Goal: Task Accomplishment & Management: Complete application form

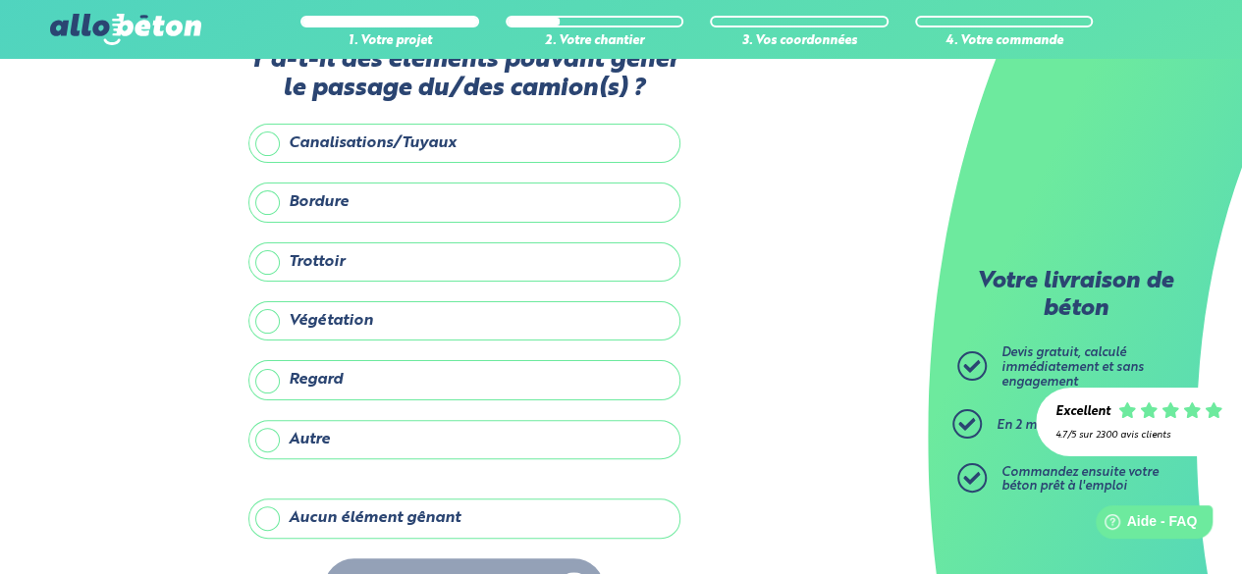
scroll to position [98, 0]
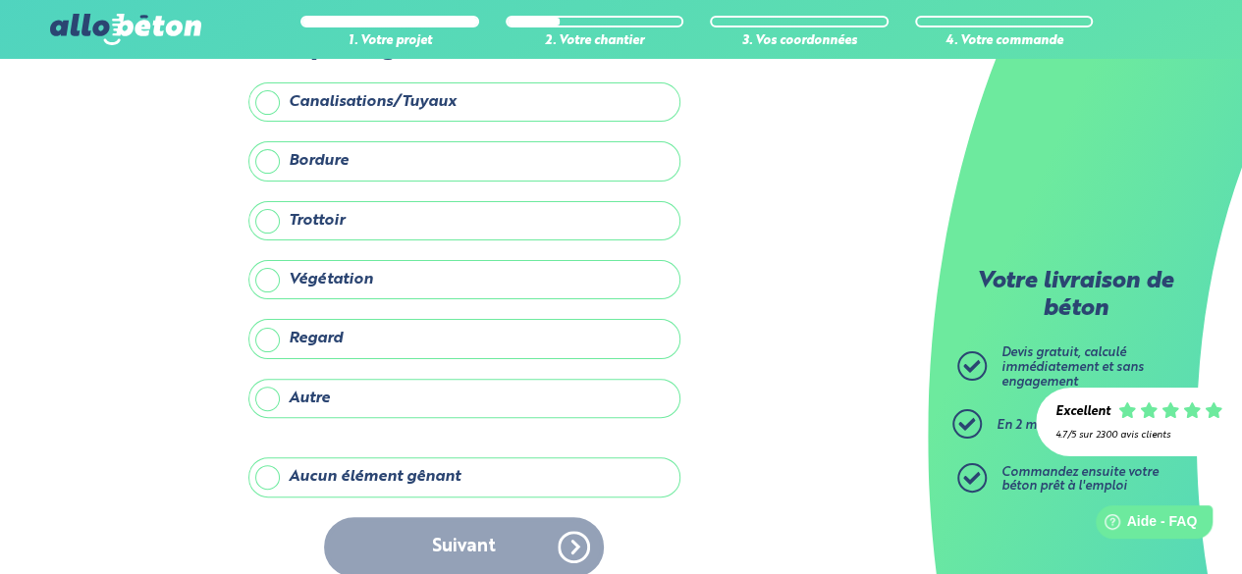
click at [293, 477] on label "Aucun élément gênant" at bounding box center [464, 477] width 432 height 39
click at [0, 0] on input "Aucun élément gênant" at bounding box center [0, 0] width 0 height 0
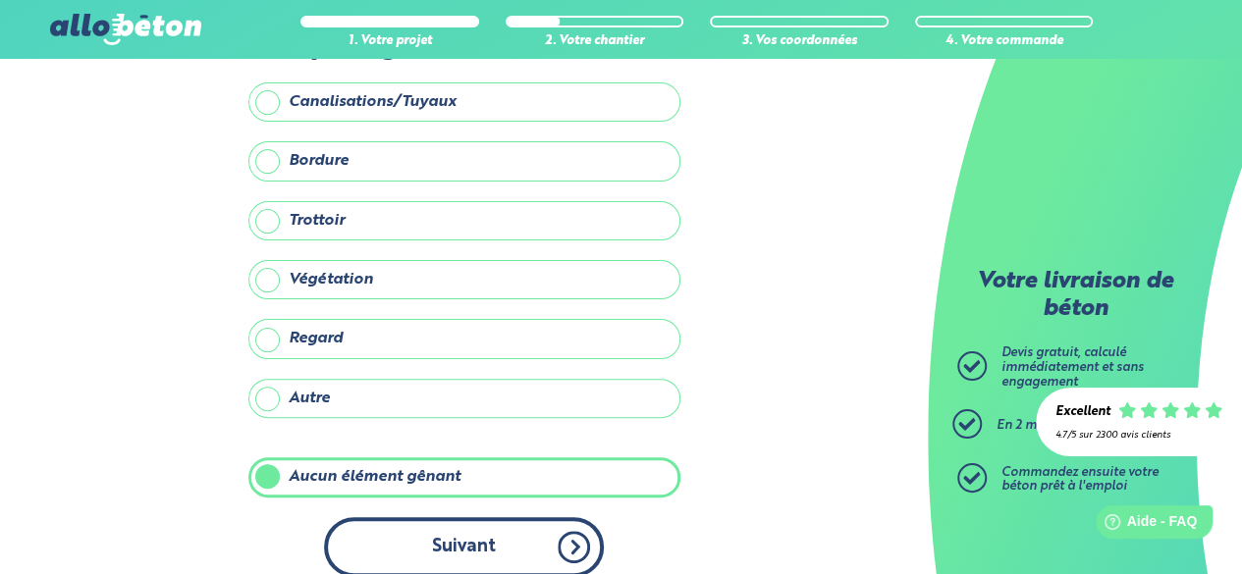
click at [497, 534] on button "Suivant" at bounding box center [464, 547] width 280 height 60
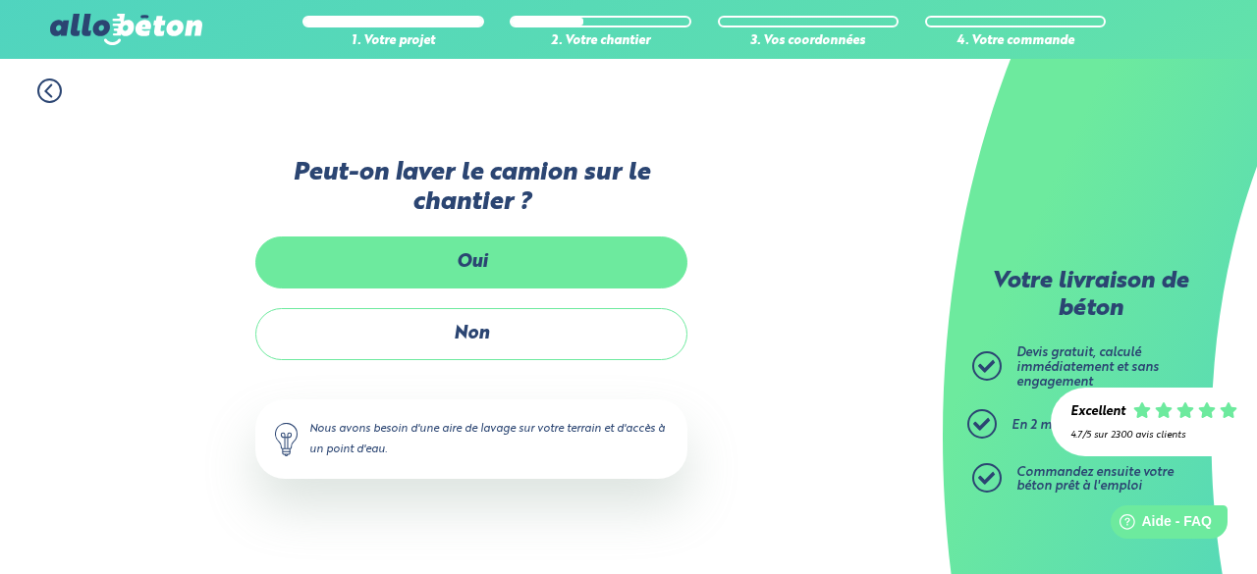
click at [584, 276] on label "Oui" at bounding box center [471, 263] width 432 height 52
click at [0, 0] on input "Oui" at bounding box center [0, 0] width 0 height 0
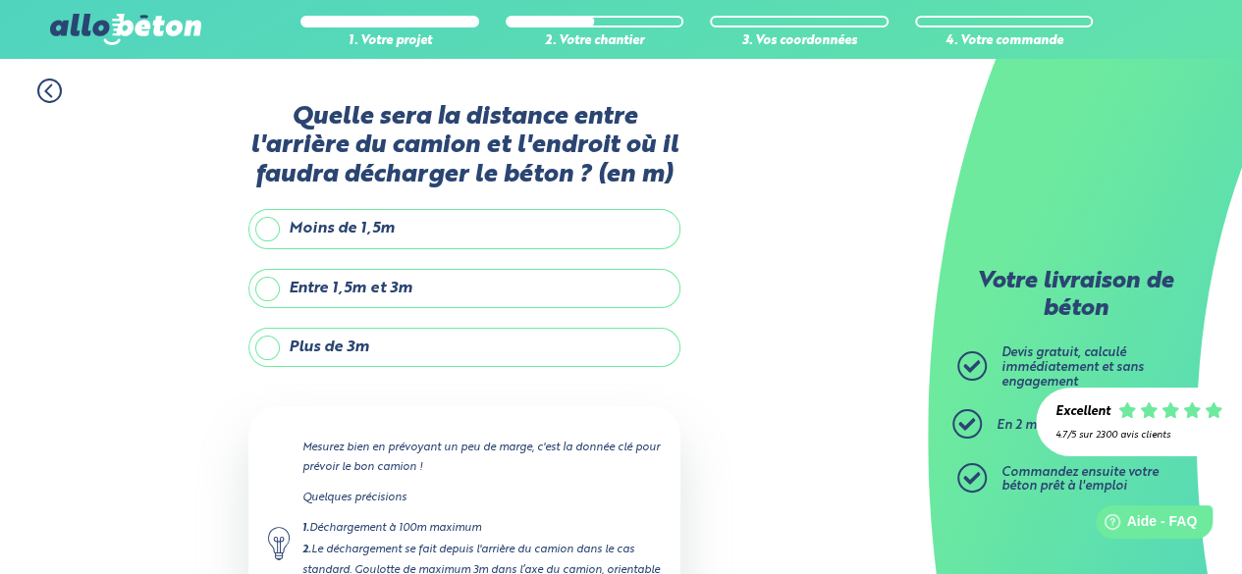
click at [318, 344] on label "Plus de 3m" at bounding box center [464, 347] width 432 height 39
click at [0, 0] on input "Plus de 3m" at bounding box center [0, 0] width 0 height 0
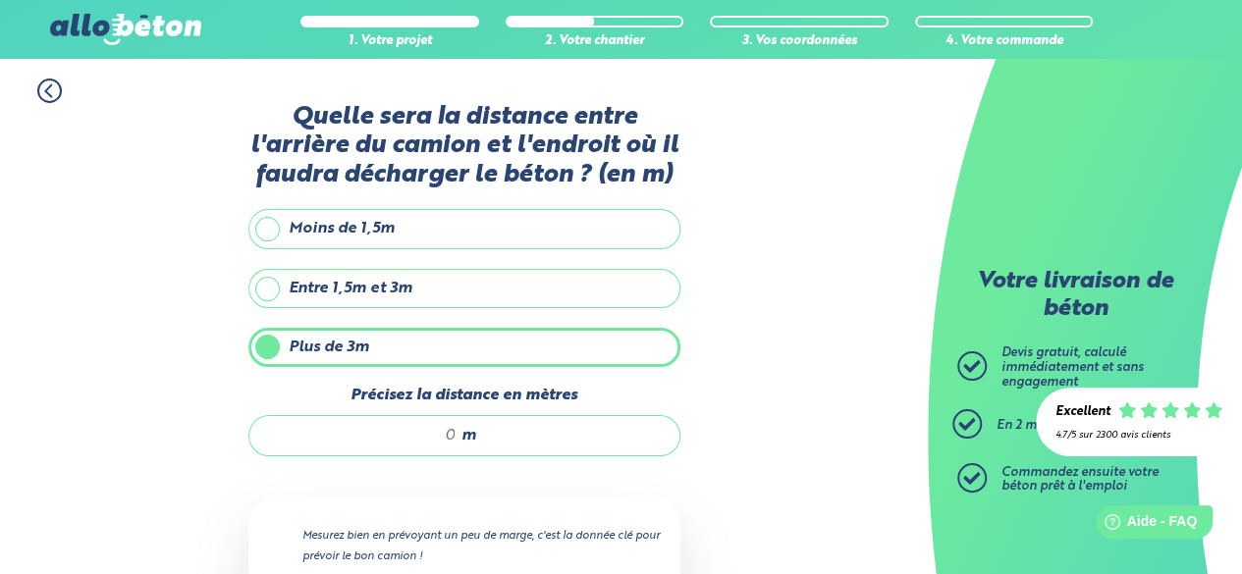
scroll to position [98, 0]
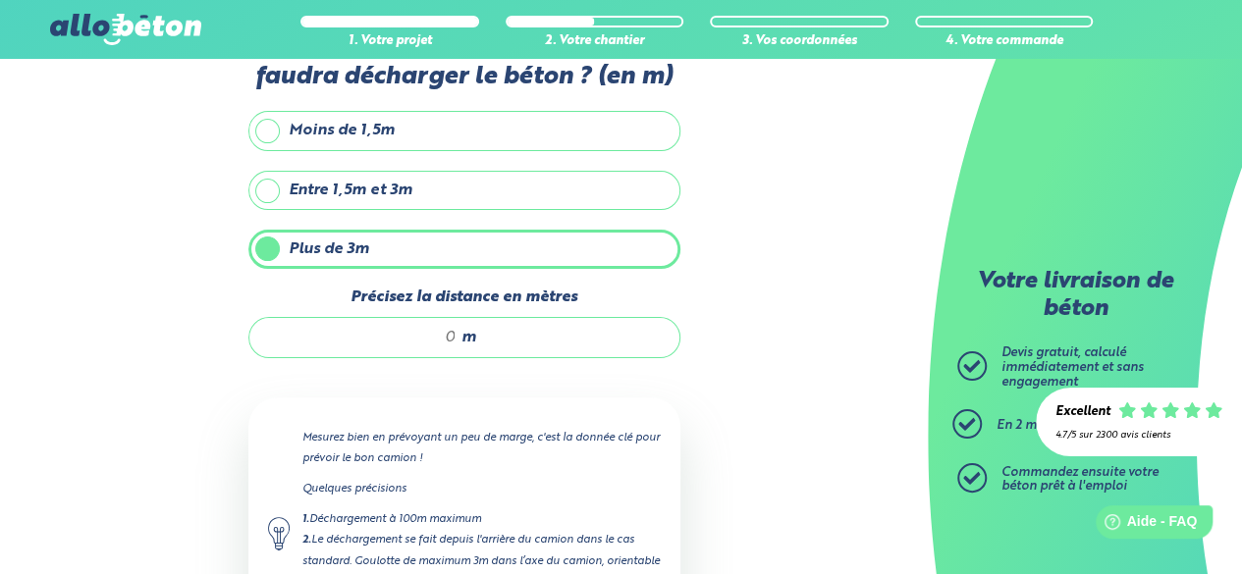
click at [449, 329] on input "Précisez la distance en mètres" at bounding box center [363, 338] width 188 height 20
type input "10"
click at [387, 351] on div "10 m" at bounding box center [464, 337] width 432 height 41
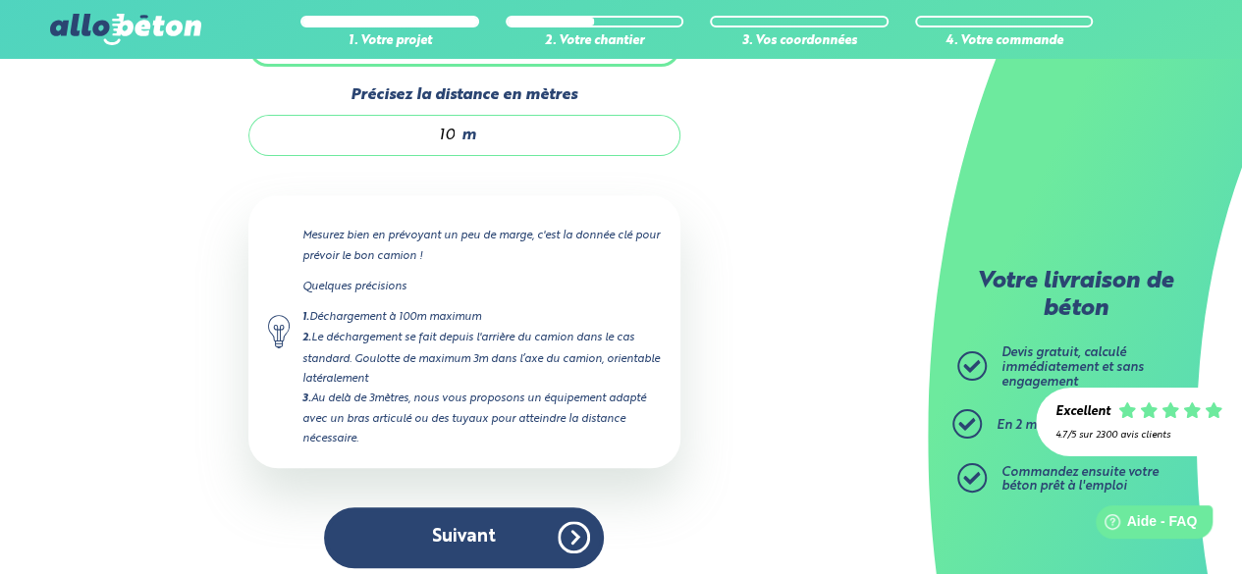
scroll to position [307, 0]
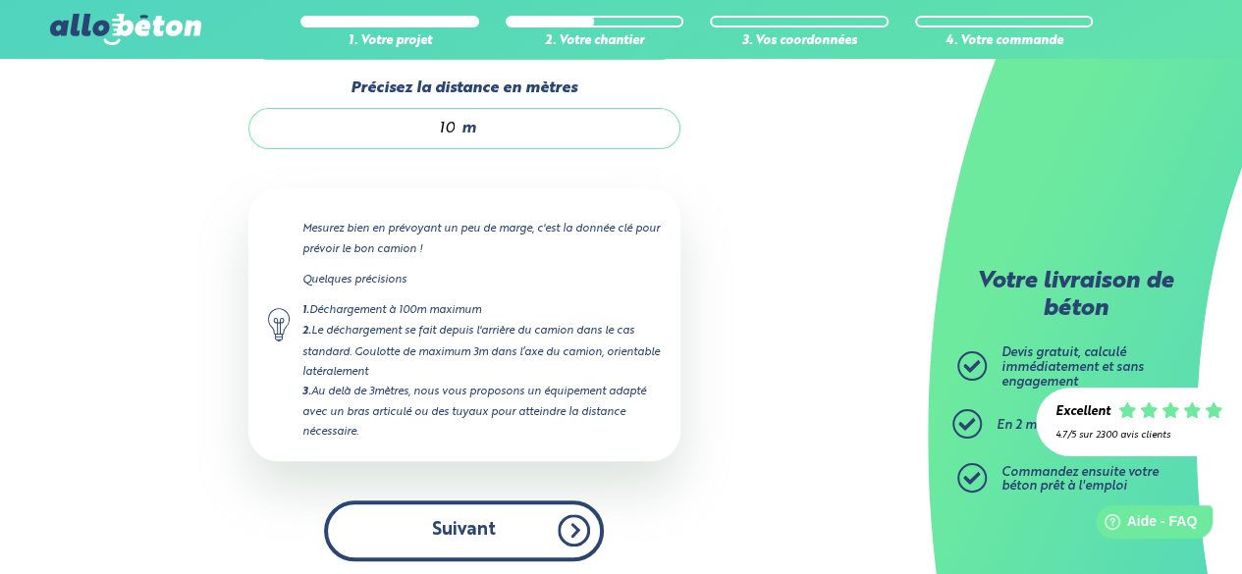
click at [489, 526] on button "Suivant" at bounding box center [464, 531] width 280 height 60
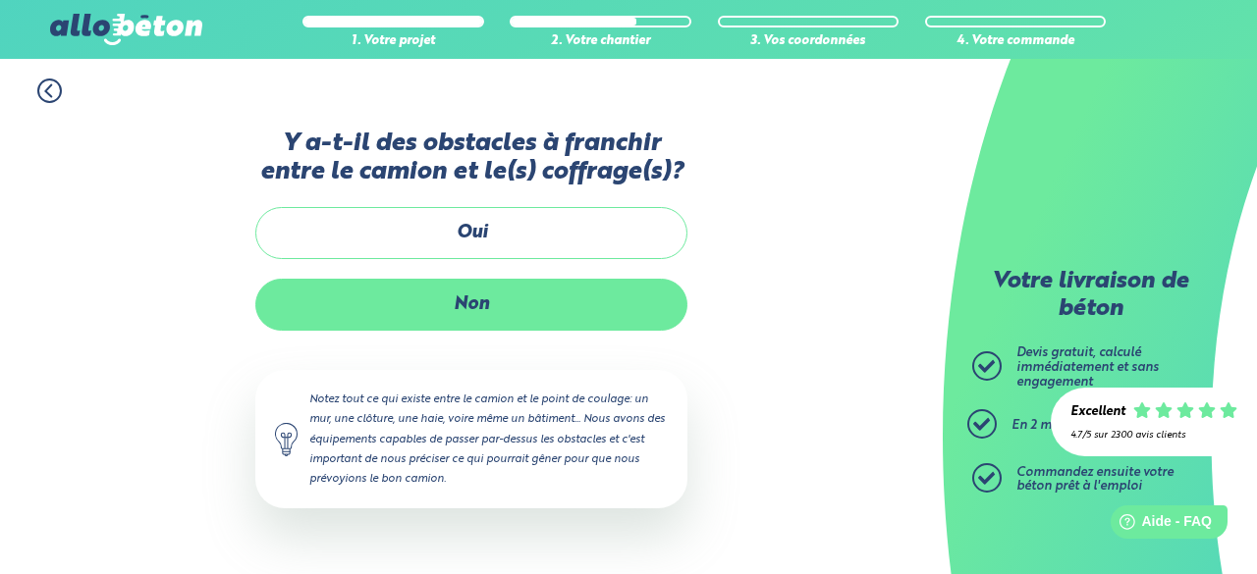
click at [474, 314] on label "Non" at bounding box center [471, 305] width 432 height 52
click at [0, 0] on input "Non" at bounding box center [0, 0] width 0 height 0
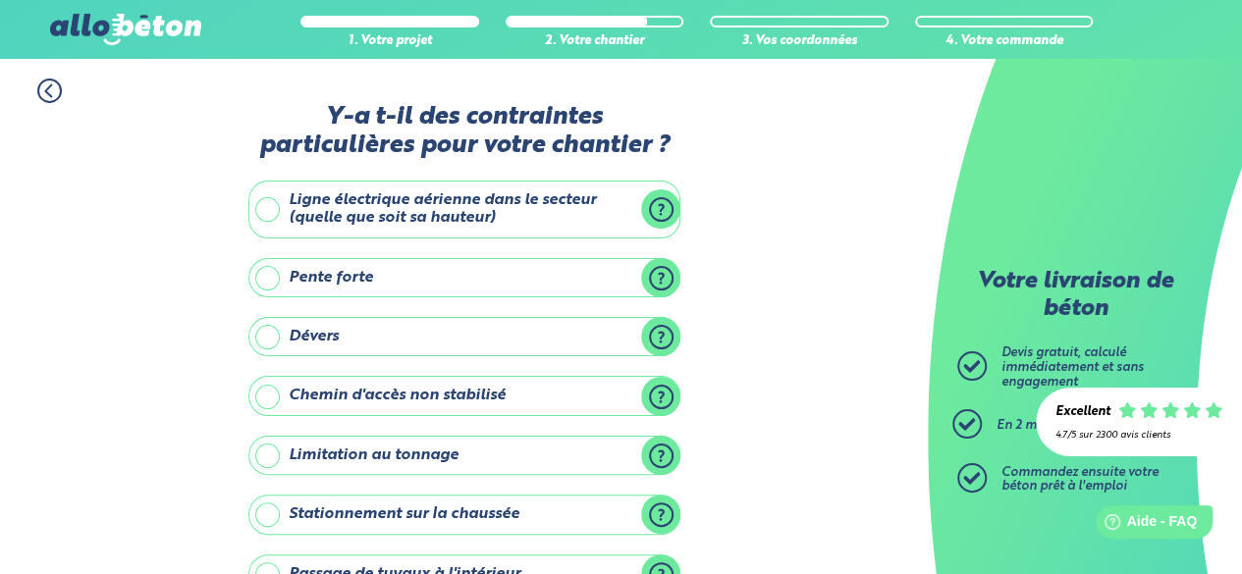
click at [657, 331] on label "Dévers" at bounding box center [464, 336] width 432 height 39
click at [0, 0] on input "Dévers" at bounding box center [0, 0] width 0 height 0
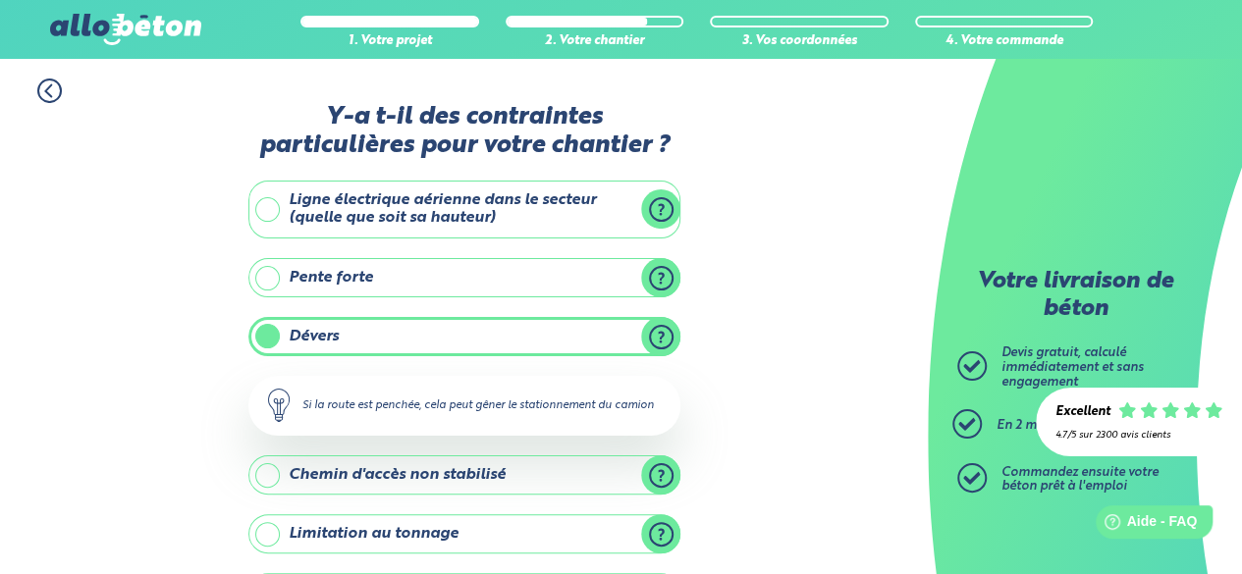
click at [657, 331] on label "Dévers" at bounding box center [464, 336] width 432 height 39
click at [0, 0] on input "Dévers" at bounding box center [0, 0] width 0 height 0
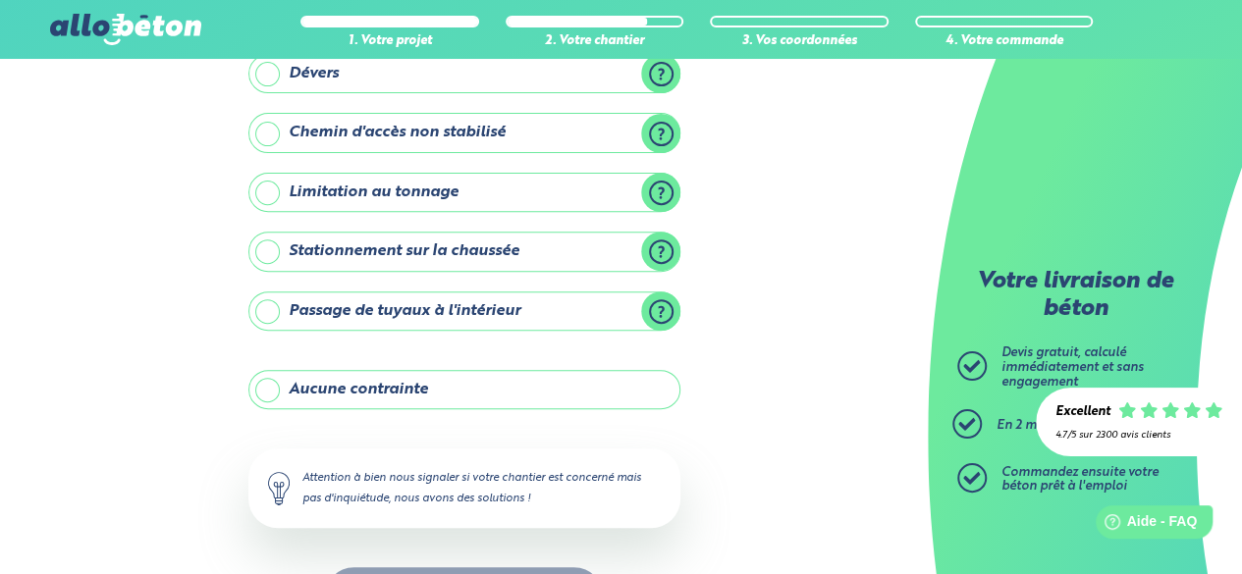
scroll to position [295, 0]
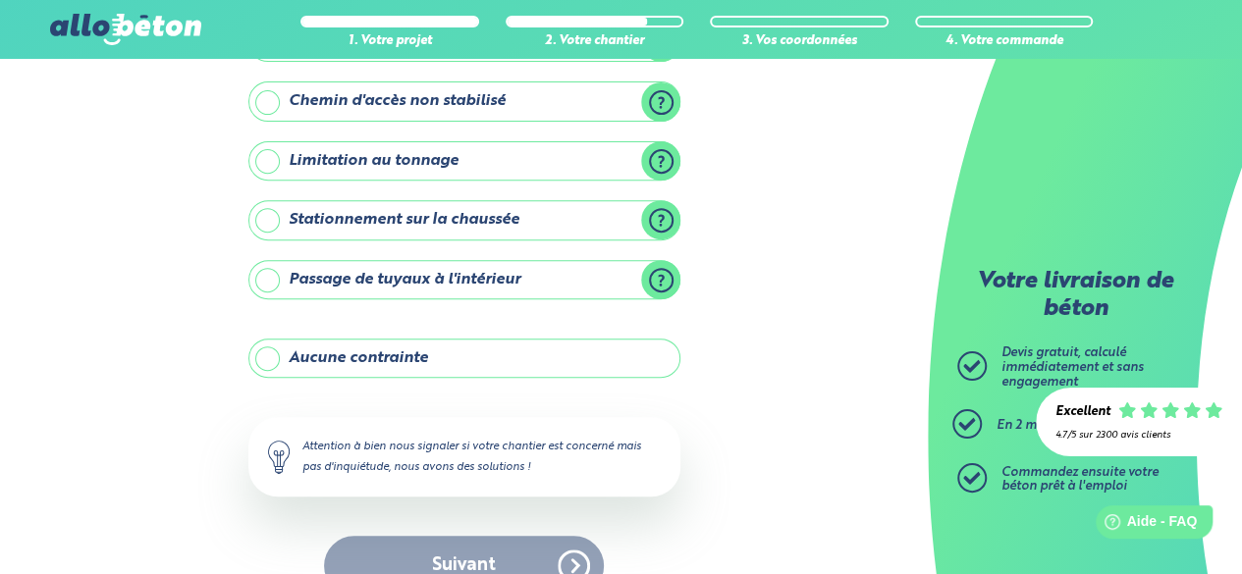
click at [381, 353] on label "Aucune contrainte" at bounding box center [464, 358] width 432 height 39
click at [0, 0] on input "Aucune contrainte" at bounding box center [0, 0] width 0 height 0
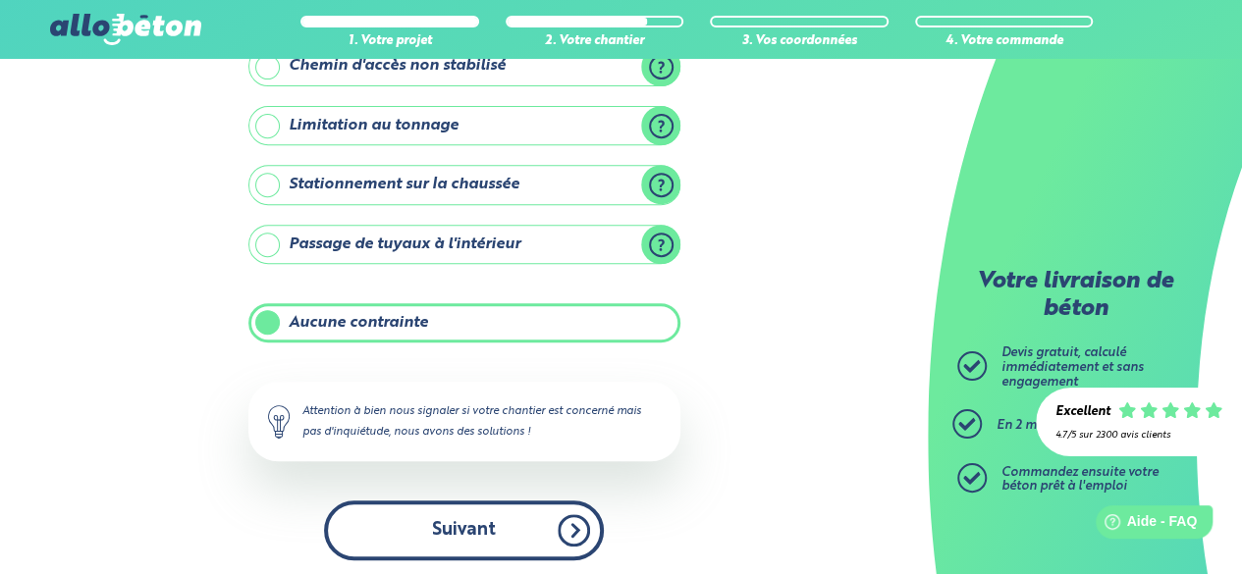
click at [484, 540] on button "Suivant" at bounding box center [464, 531] width 280 height 60
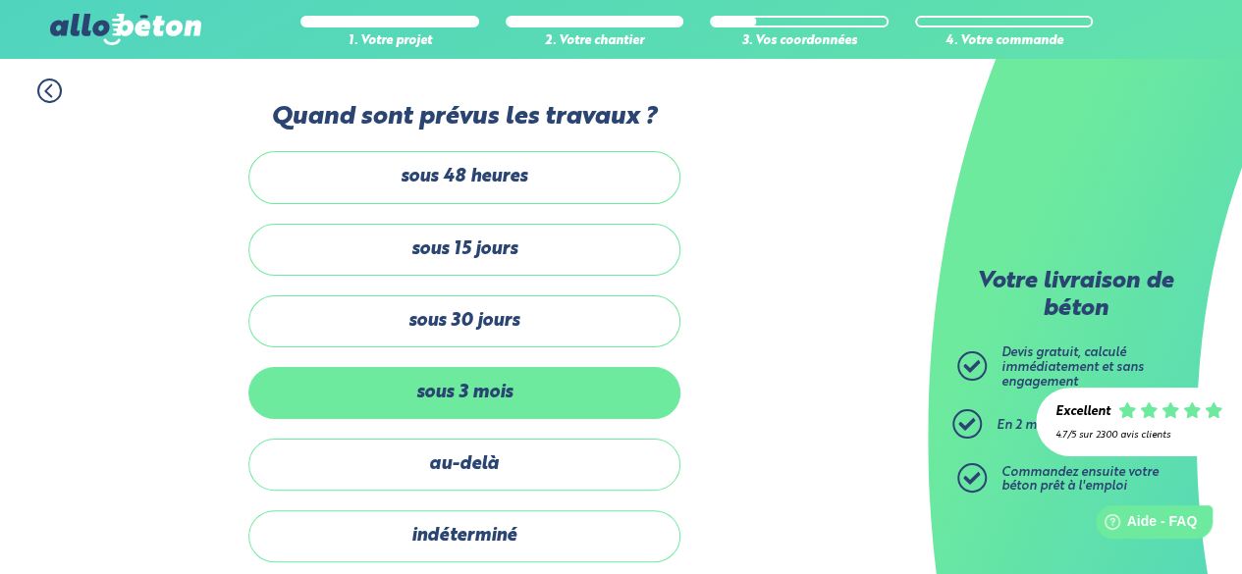
click at [524, 397] on label "sous 3 mois" at bounding box center [464, 393] width 432 height 52
click at [0, 0] on input "sous 3 mois" at bounding box center [0, 0] width 0 height 0
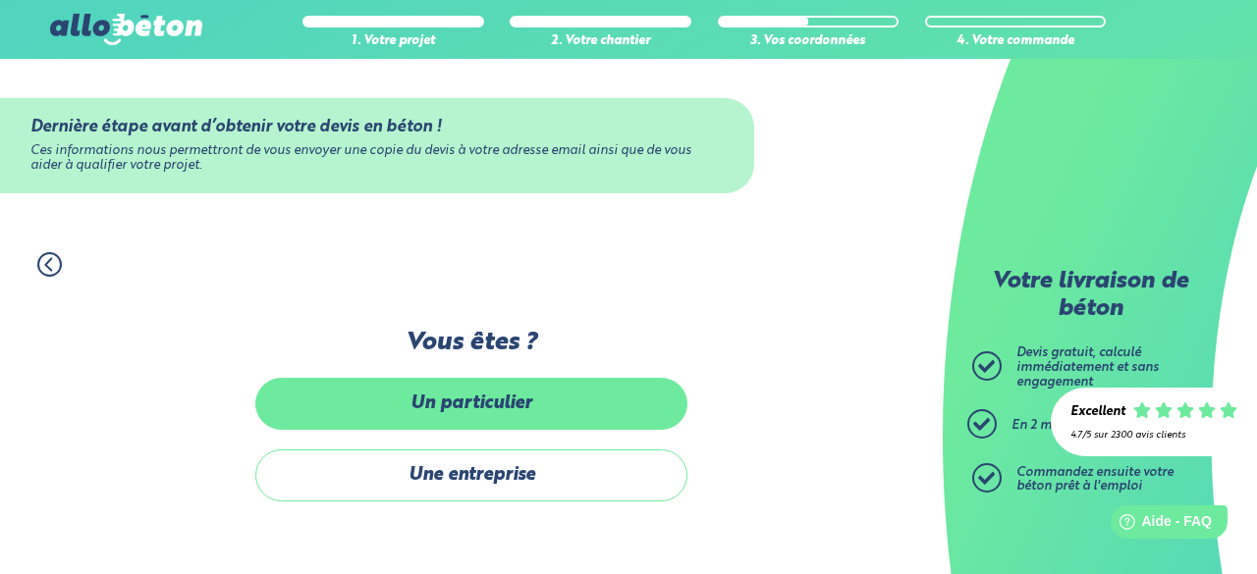
click at [552, 406] on label "Un particulier" at bounding box center [471, 404] width 432 height 52
click at [0, 0] on input "Un particulier" at bounding box center [0, 0] width 0 height 0
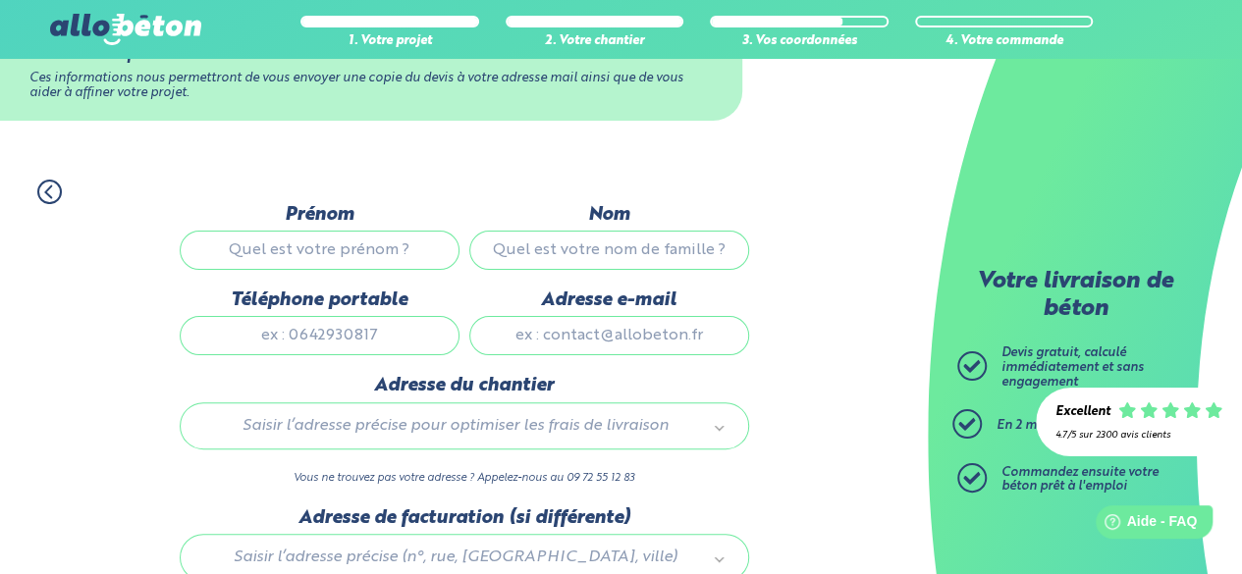
scroll to position [196, 0]
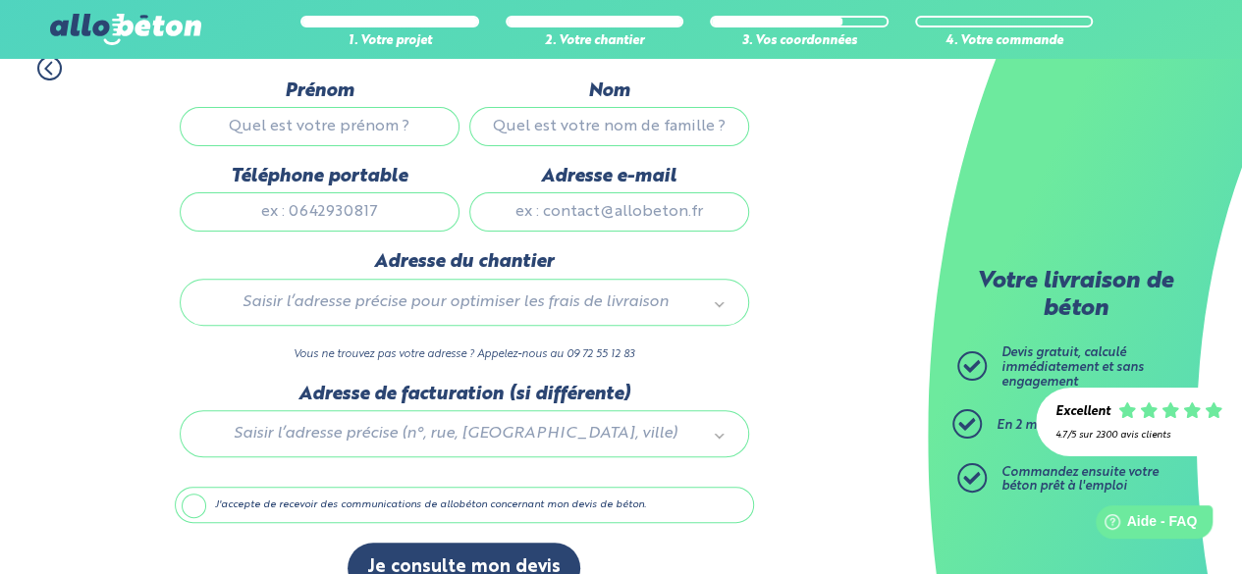
click at [341, 117] on input "Prénom" at bounding box center [320, 126] width 280 height 39
type input "[PERSON_NAME]"
click at [593, 135] on input "Nom" at bounding box center [609, 126] width 280 height 39
type input "BOURRIN"
click at [314, 207] on input "Téléphone portable" at bounding box center [320, 211] width 280 height 39
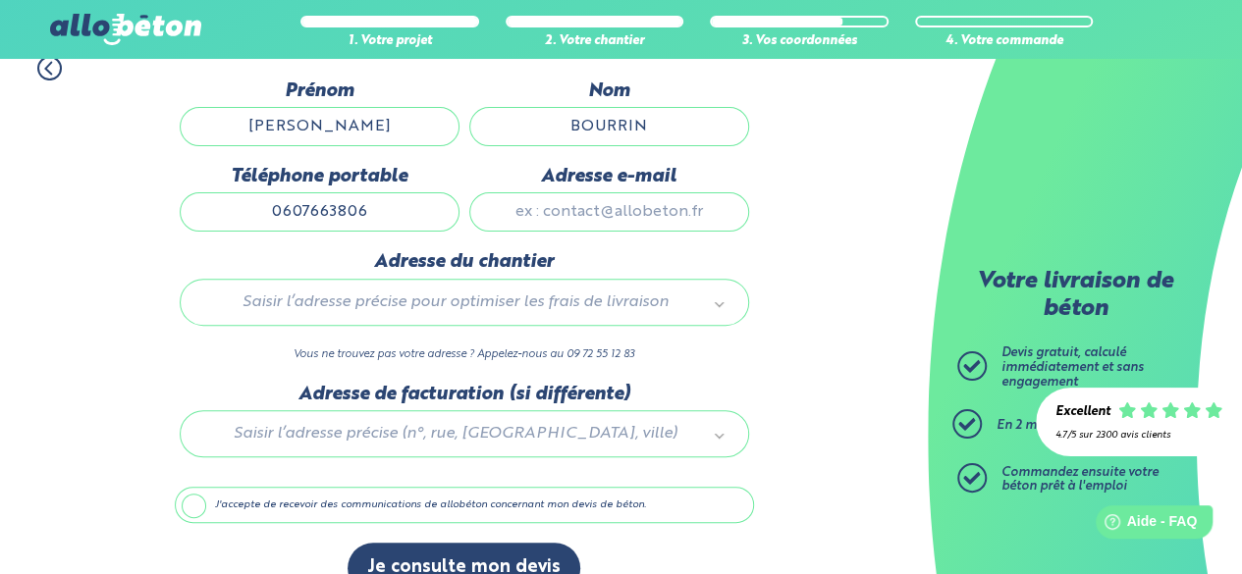
type input "0607663806"
click at [572, 208] on input "Adresse e-mail" at bounding box center [609, 211] width 280 height 39
type input "[EMAIL_ADDRESS][DOMAIN_NAME]"
click at [513, 285] on div "Saisir l’adresse précise pour optimiser les frais de livraison" at bounding box center [464, 302] width 569 height 47
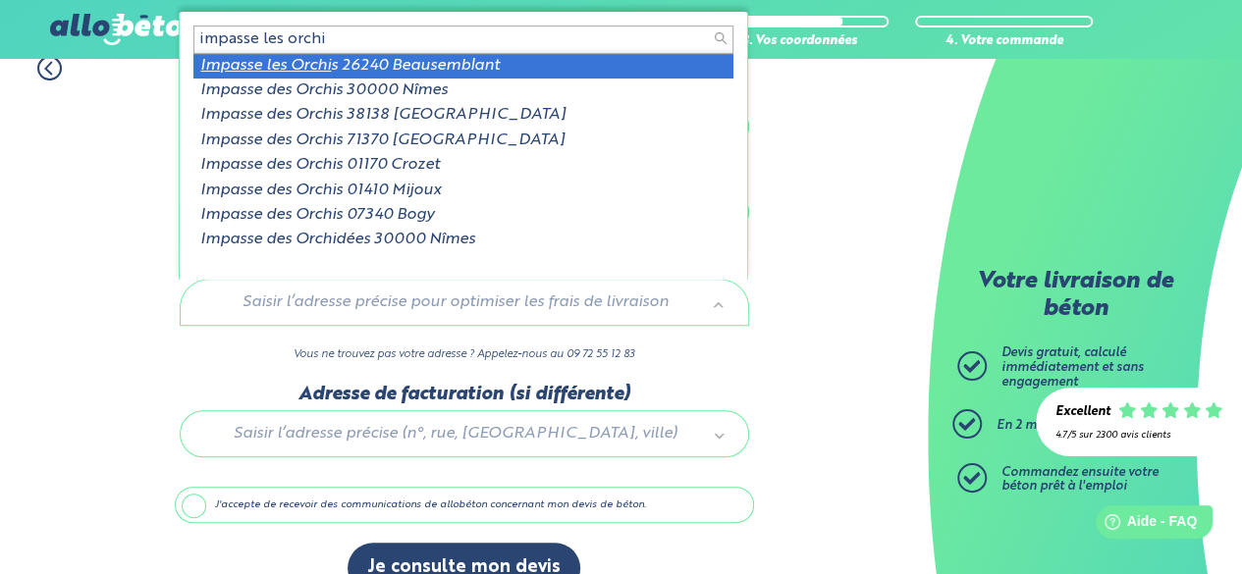
scroll to position [2, 0]
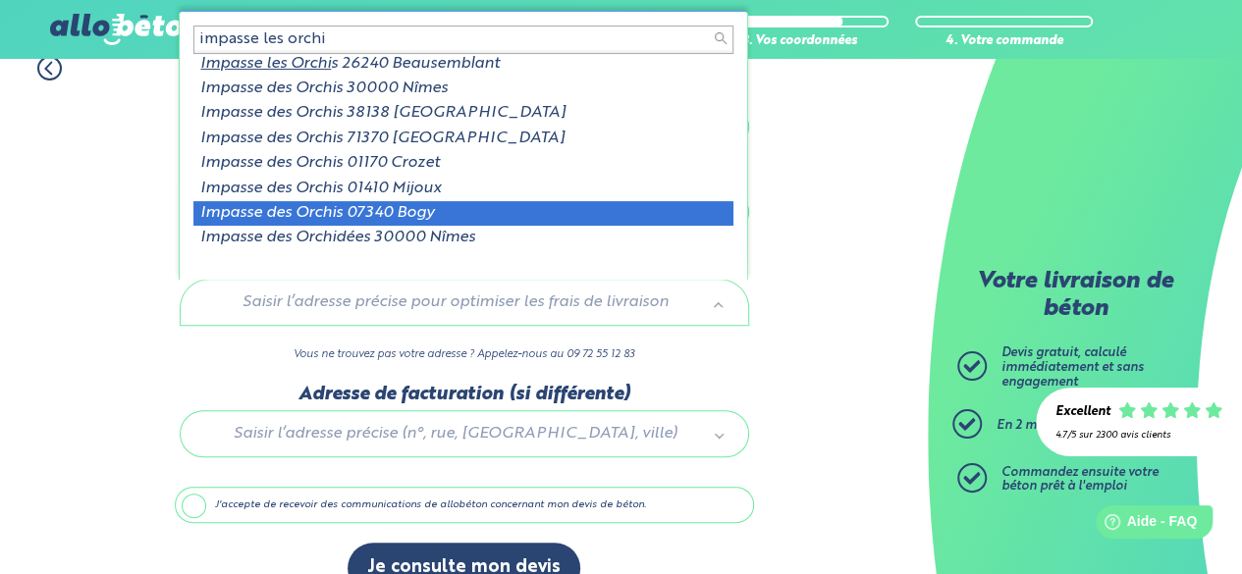
type input "impasse les orchi"
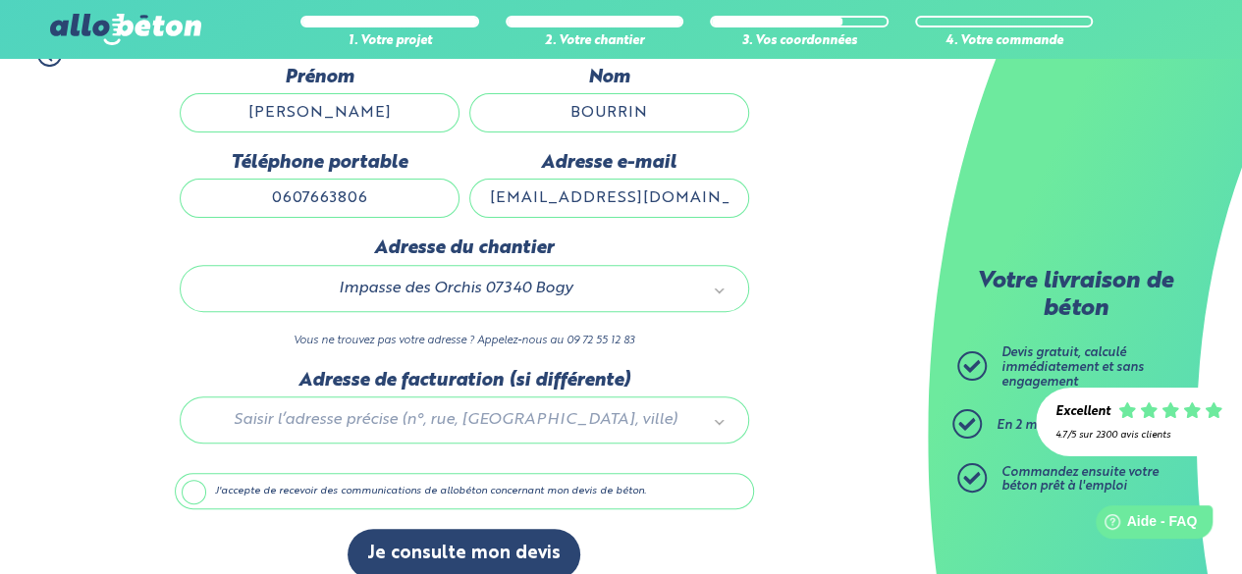
scroll to position [232, 0]
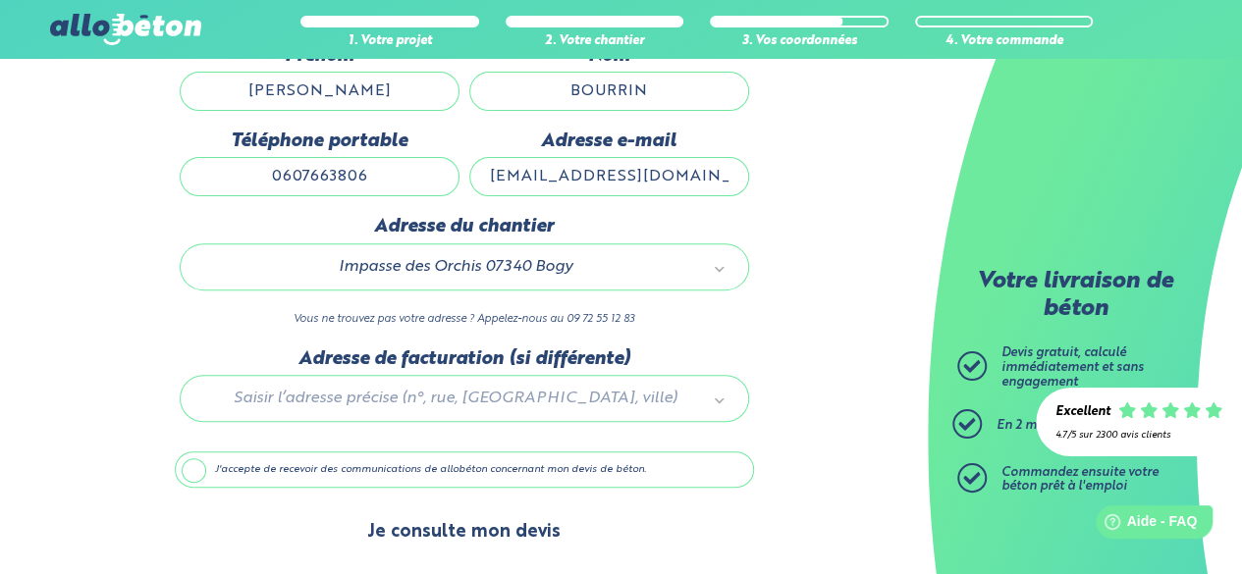
click at [487, 532] on button "Je consulte mon devis" at bounding box center [464, 533] width 233 height 50
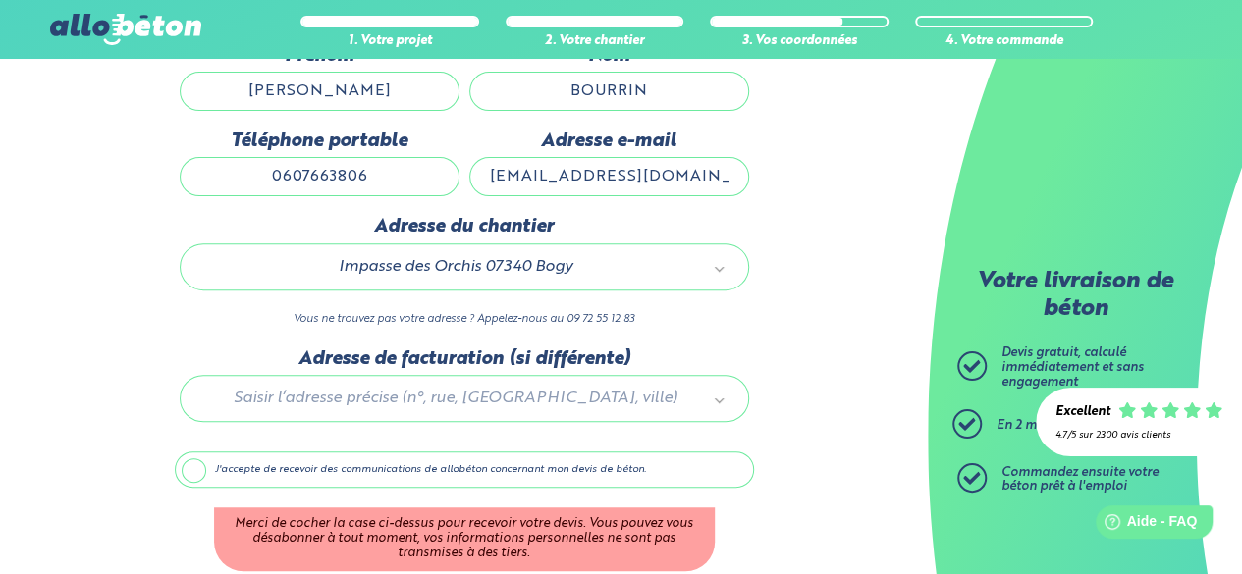
click at [191, 466] on label "J'accepte de recevoir des communications de allobéton concernant mon devis de b…" at bounding box center [464, 470] width 579 height 37
click at [0, 0] on input "J'accepte de recevoir des communications de allobéton concernant mon devis de b…" at bounding box center [0, 0] width 0 height 0
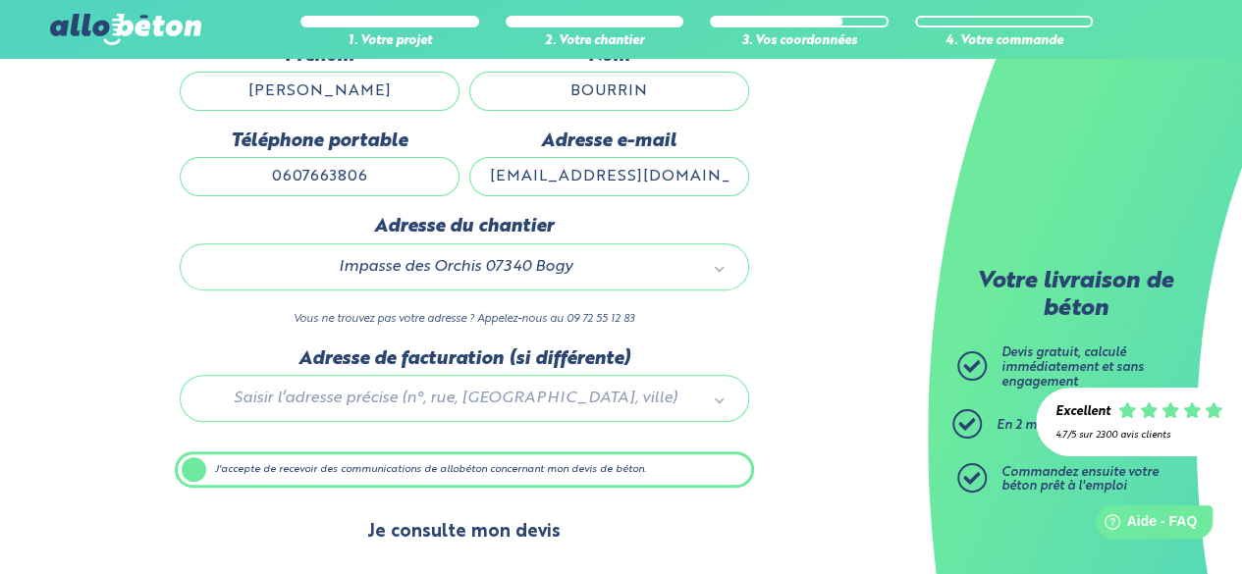
click at [487, 529] on button "Je consulte mon devis" at bounding box center [464, 533] width 233 height 50
